Goal: Navigation & Orientation: Find specific page/section

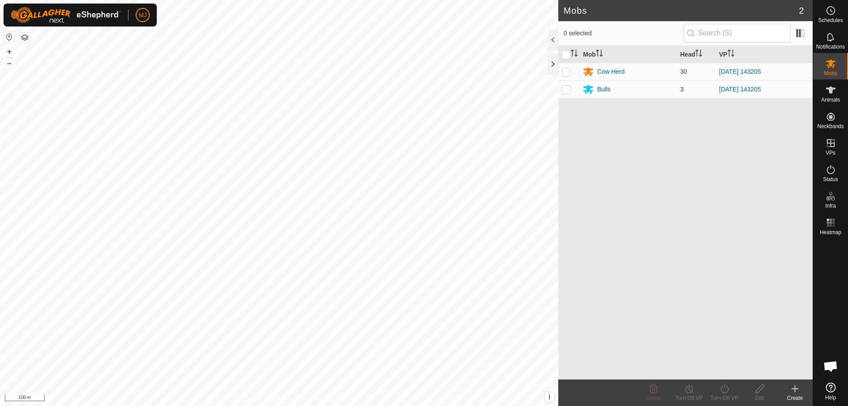
click at [446, 406] on html "MJ Schedules Notifications Mobs Animals Neckbands VPs Status Infra Heatmap Help…" at bounding box center [424, 203] width 848 height 406
click at [170, 406] on html "MJ Schedules Notifications Mobs Animals Neckbands VPs Status Infra Heatmap Help…" at bounding box center [424, 203] width 848 height 406
click at [552, 406] on html "MJ Schedules Notifications Mobs Animals Neckbands VPs Status Infra Heatmap Help…" at bounding box center [424, 203] width 848 height 406
click at [450, 406] on html "MJ Schedules Notifications Mobs Animals Neckbands VPs Status Infra Heatmap Help…" at bounding box center [424, 203] width 848 height 406
click at [421, 406] on html "MJ Schedules Notifications Mobs Animals Neckbands VPs Status Infra Heatmap Help…" at bounding box center [424, 203] width 848 height 406
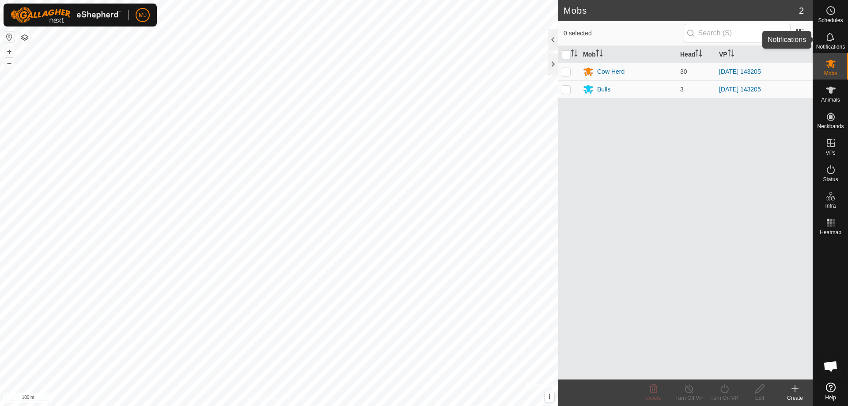
click at [829, 39] on icon at bounding box center [831, 37] width 11 height 11
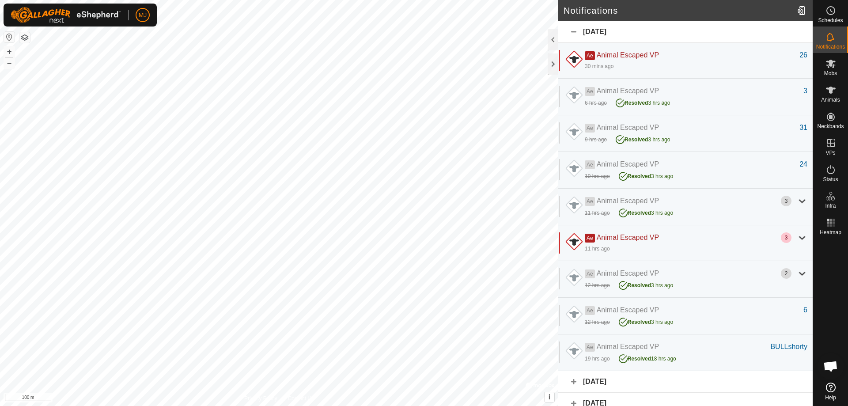
click at [575, 32] on div "[DATE]" at bounding box center [686, 32] width 255 height 22
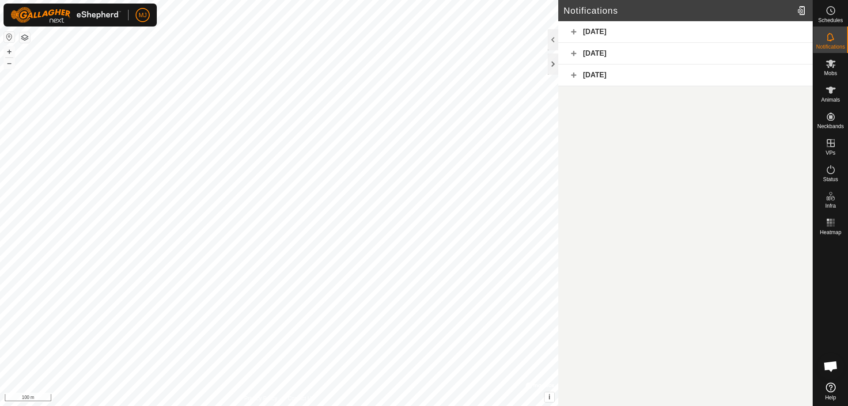
click at [715, 243] on article "Notifications [DATE] [DATE] [DATE]" at bounding box center [686, 203] width 255 height 406
click at [837, 65] on es-mob-svg-icon at bounding box center [831, 64] width 16 height 14
